Goal: Task Accomplishment & Management: Manage account settings

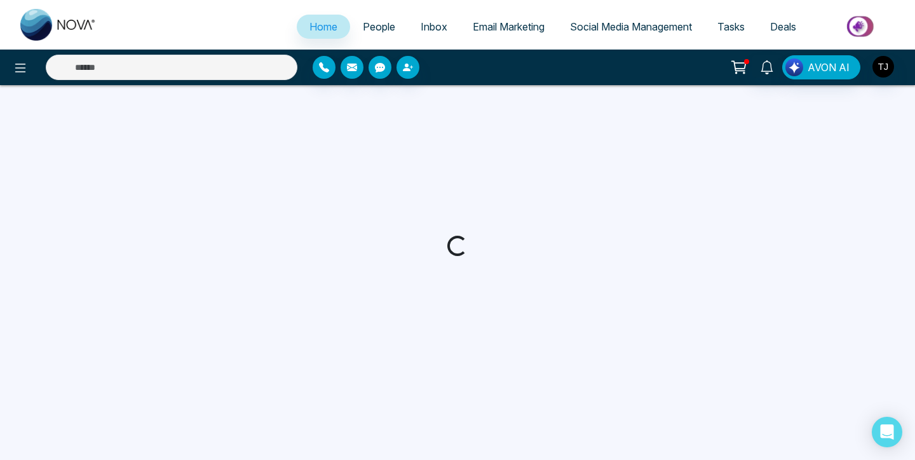
select select "*"
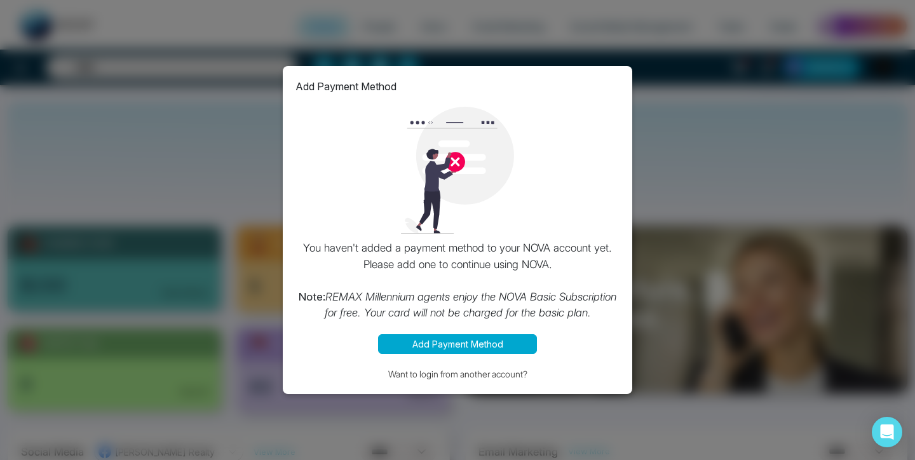
click at [448, 344] on button "Add Payment Method" at bounding box center [457, 344] width 159 height 20
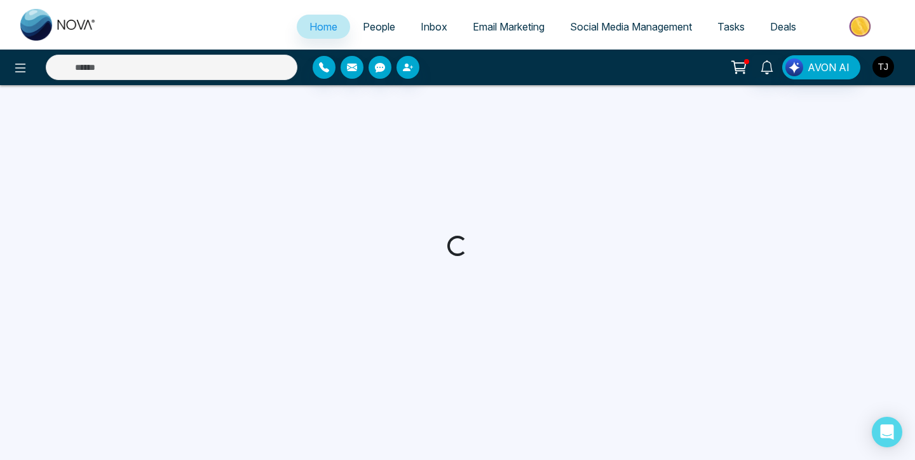
select select "*"
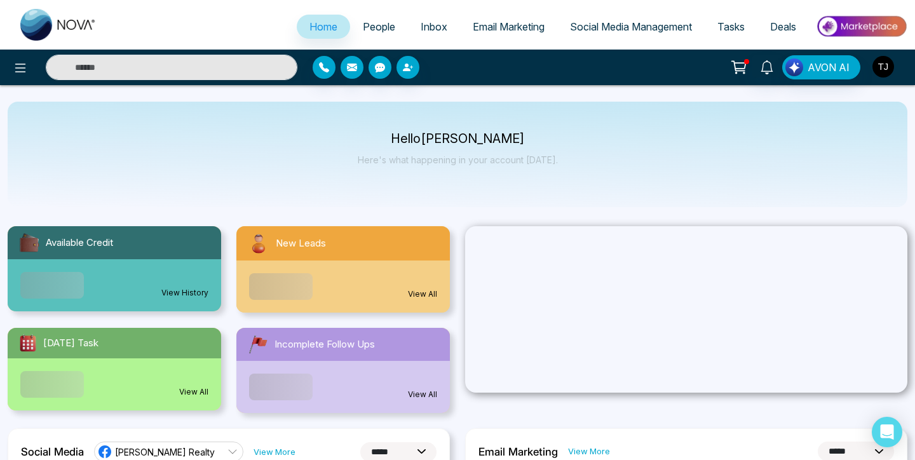
click at [883, 62] on img "button" at bounding box center [883, 67] width 22 height 22
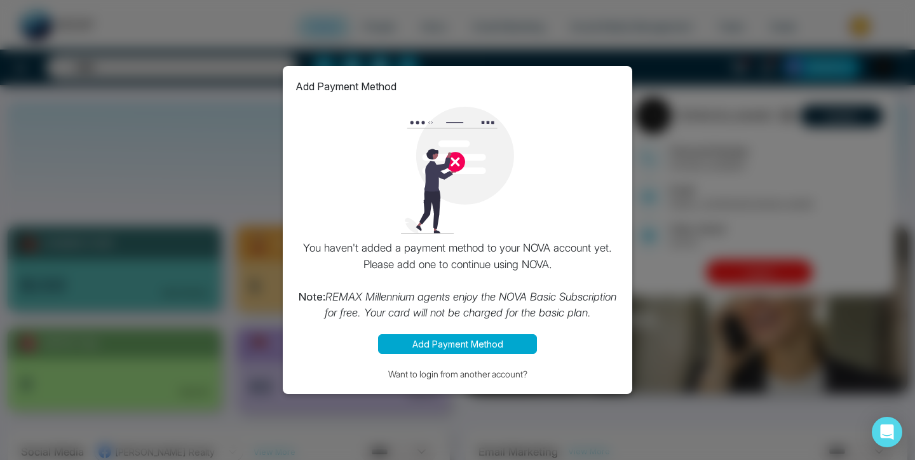
click at [479, 341] on button "Add Payment Method" at bounding box center [457, 344] width 159 height 20
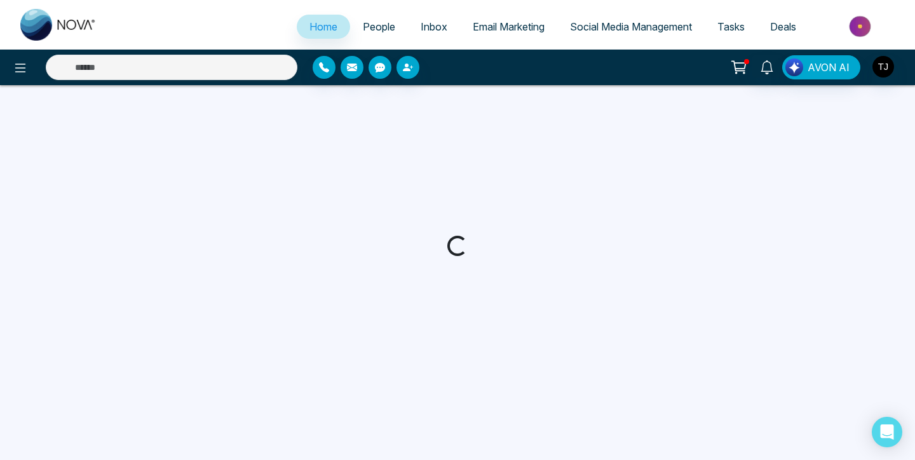
select select "*"
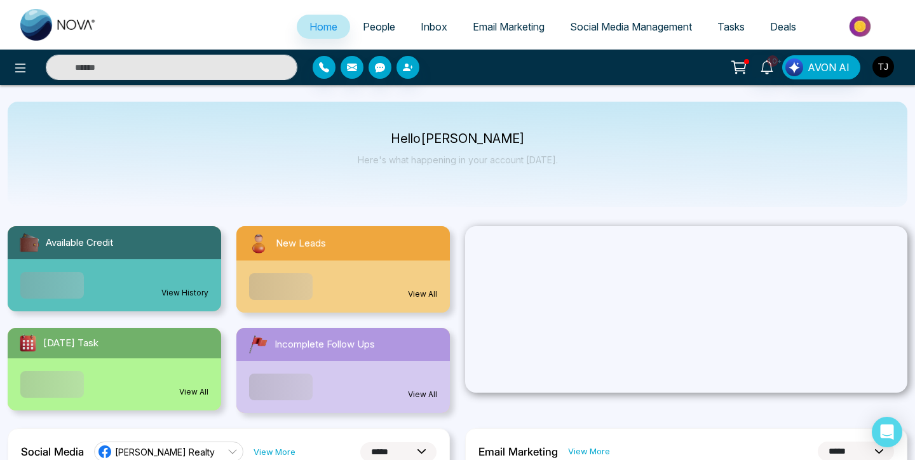
click at [878, 65] on img "button" at bounding box center [883, 67] width 22 height 22
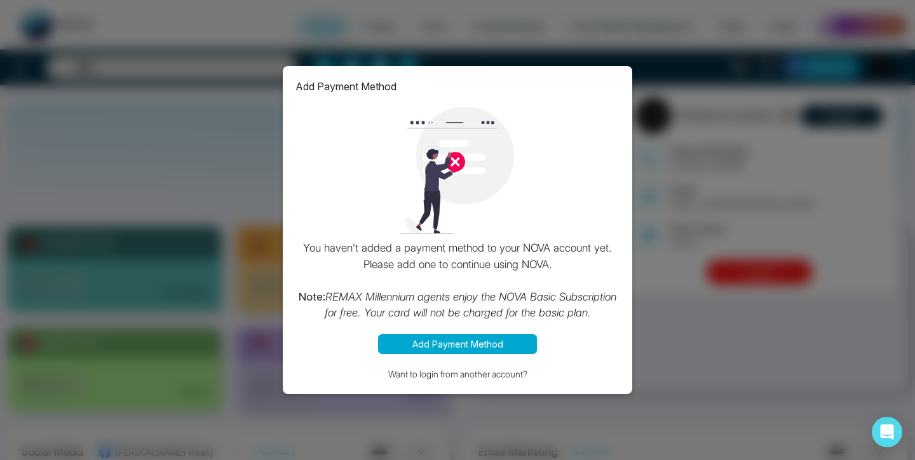
click at [782, 269] on div "Add Payment Method You haven't added a payment method to your NOVA account yet.…" at bounding box center [457, 230] width 915 height 460
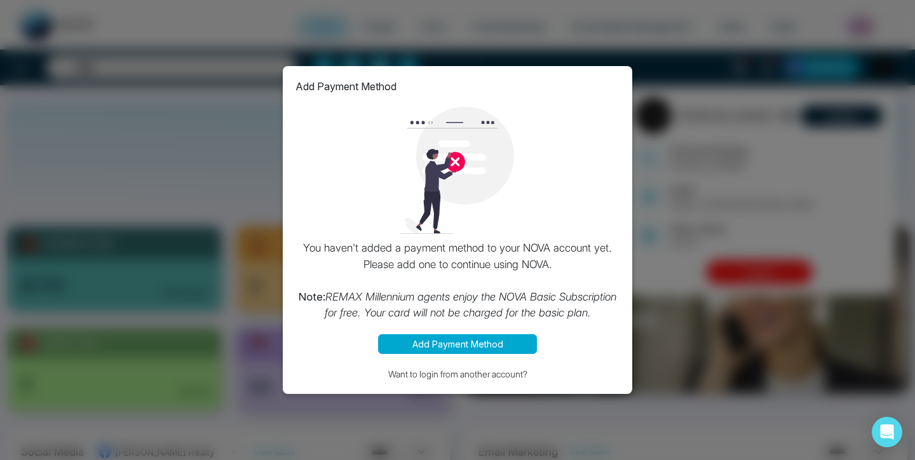
click at [702, 229] on div "Add Payment Method You haven't added a payment method to your NOVA account yet.…" at bounding box center [457, 230] width 915 height 460
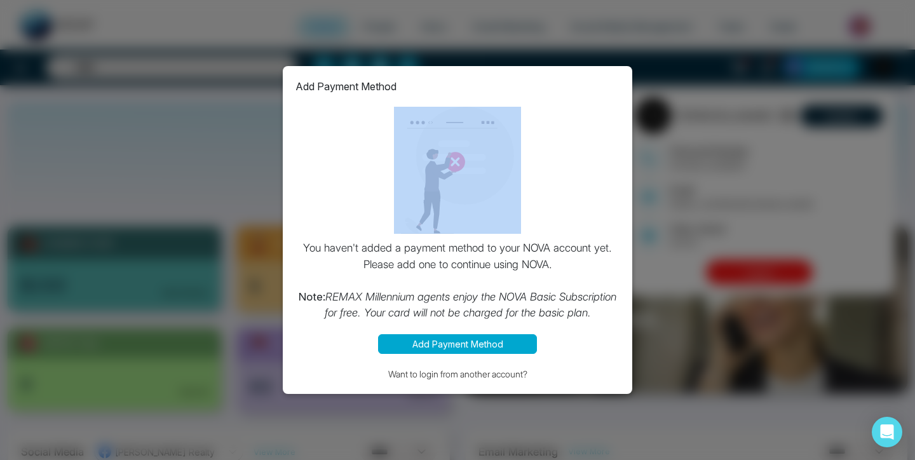
click at [702, 229] on div "Add Payment Method You haven't added a payment method to your NOVA account yet.…" at bounding box center [457, 230] width 915 height 460
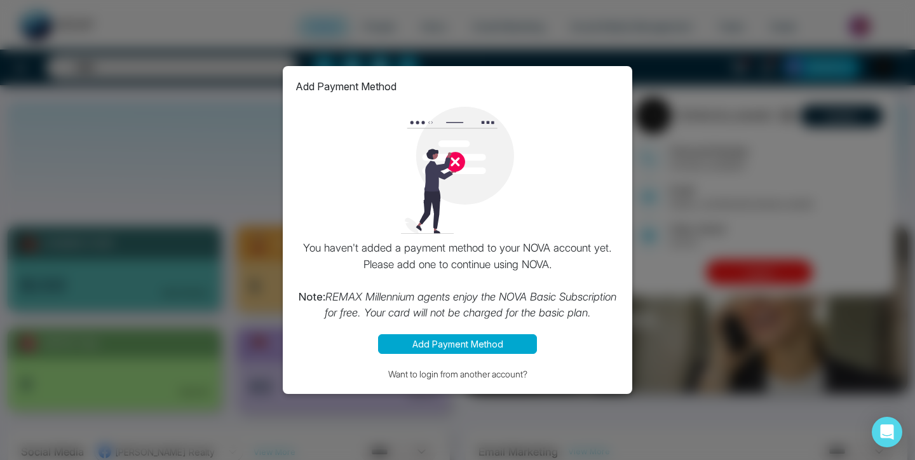
click at [619, 266] on p "You haven't added a payment method to your NOVA account yet. Please add one to …" at bounding box center [457, 280] width 324 height 81
click at [489, 373] on button "Want to login from another account?" at bounding box center [457, 374] width 324 height 15
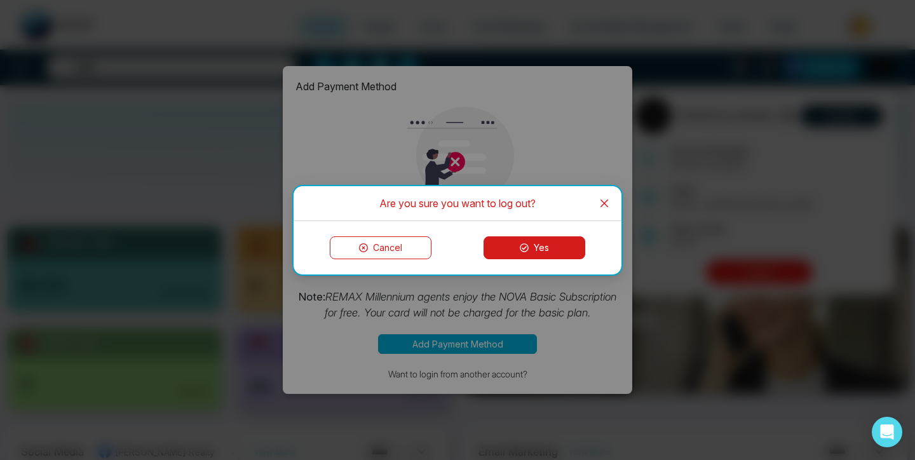
click at [536, 245] on button "Yes" at bounding box center [535, 247] width 102 height 23
